Goal: Task Accomplishment & Management: Use online tool/utility

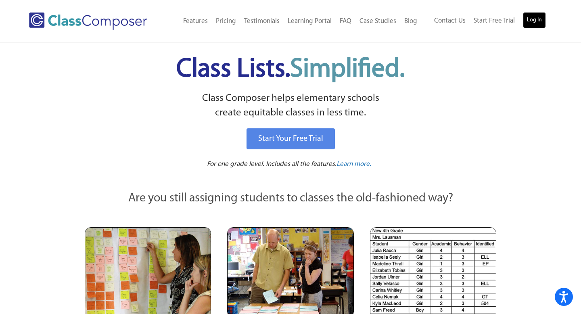
click at [533, 17] on link "Log In" at bounding box center [534, 20] width 23 height 16
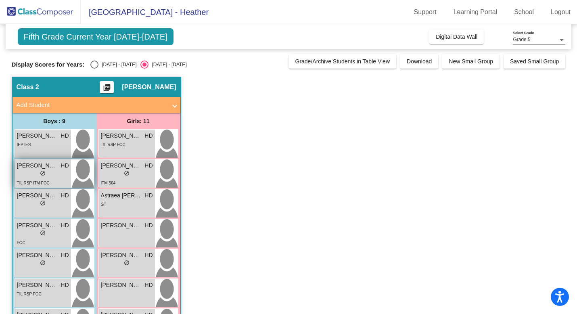
click at [40, 179] on div "TIL RSP ITM FOC" at bounding box center [33, 182] width 33 height 8
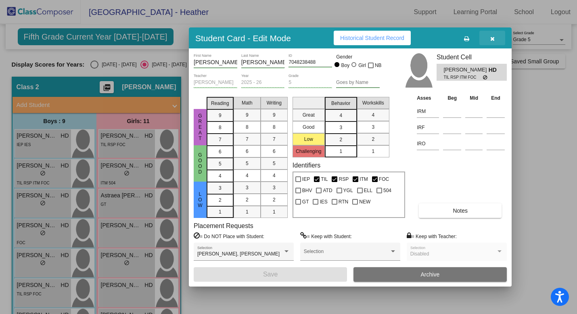
click at [492, 39] on icon "button" at bounding box center [492, 39] width 4 height 6
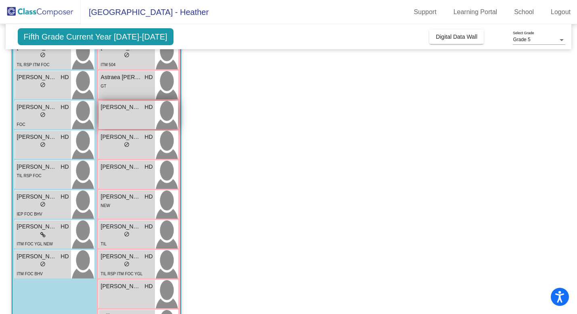
scroll to position [157, 0]
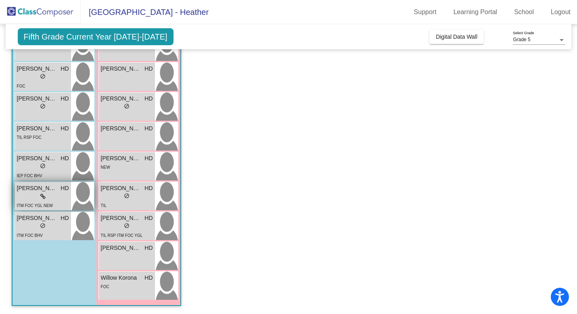
click at [48, 190] on span "Tobias Youngs" at bounding box center [37, 188] width 40 height 8
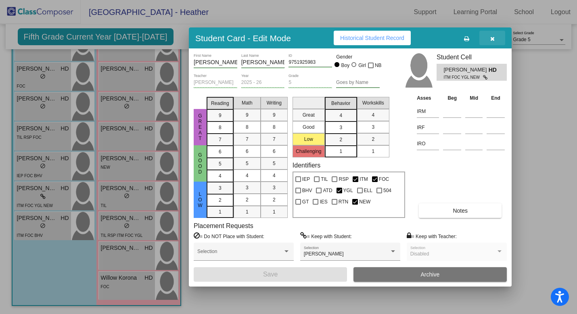
click at [491, 37] on icon "button" at bounding box center [492, 39] width 4 height 6
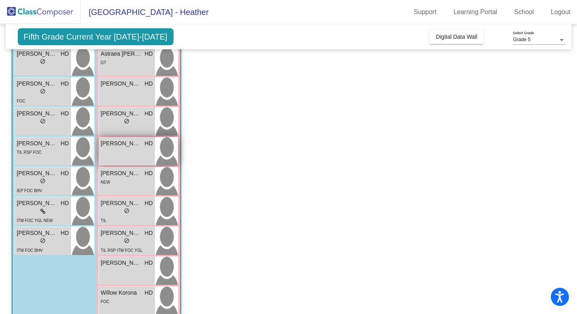
scroll to position [141, 0]
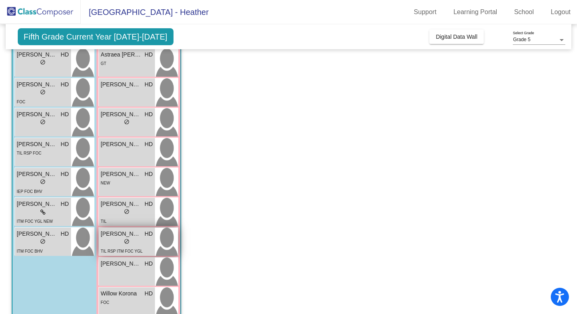
click at [119, 242] on div "lock do_not_disturb_alt" at bounding box center [127, 242] width 52 height 8
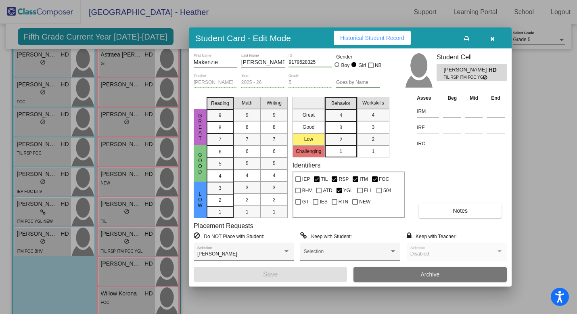
scroll to position [0, 0]
click at [493, 40] on icon "button" at bounding box center [492, 39] width 4 height 6
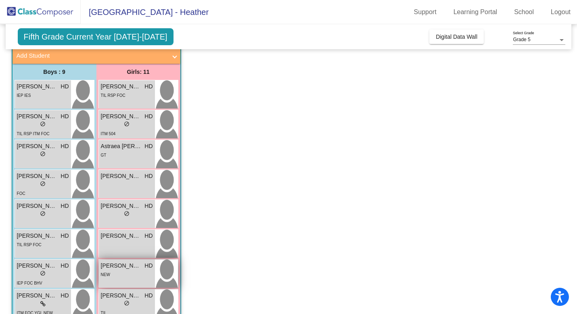
scroll to position [46, 0]
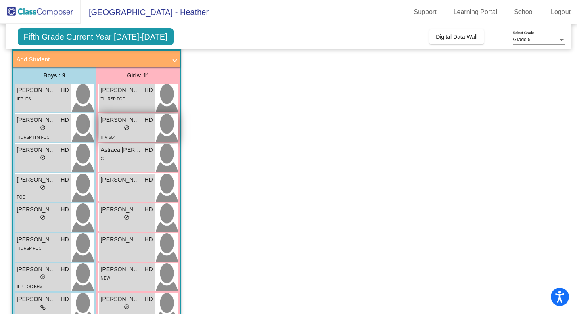
click at [138, 135] on div "ITM 504" at bounding box center [127, 137] width 52 height 8
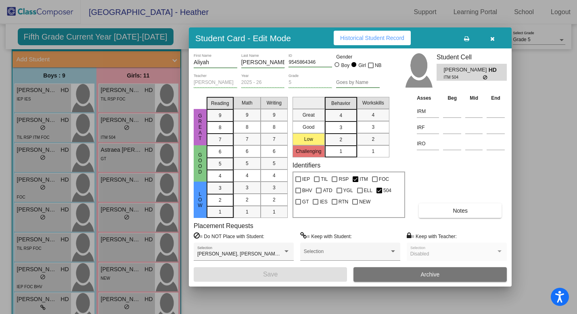
click at [493, 38] on icon "button" at bounding box center [492, 39] width 4 height 6
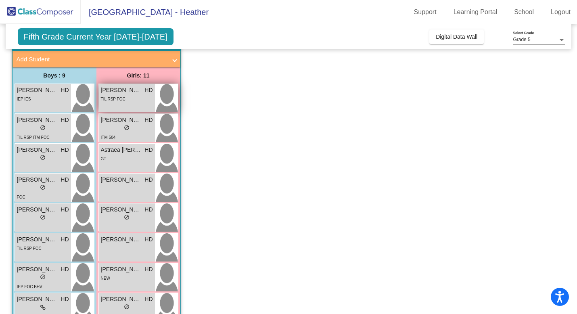
click at [134, 98] on div "TIL RSP FOC" at bounding box center [127, 98] width 52 height 8
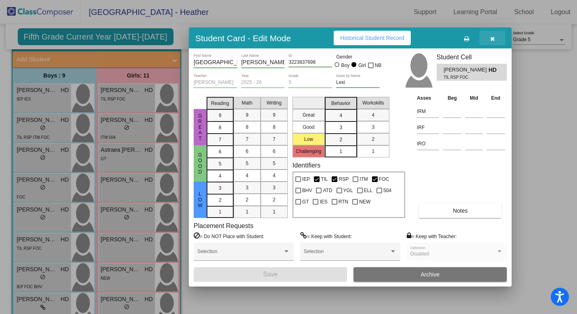
click at [492, 39] on icon "button" at bounding box center [492, 39] width 4 height 6
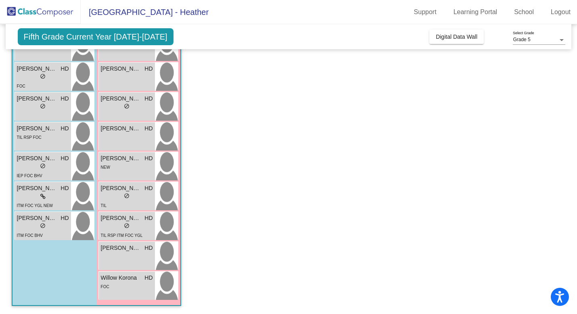
scroll to position [0, 0]
